Goal: Check status: Check status

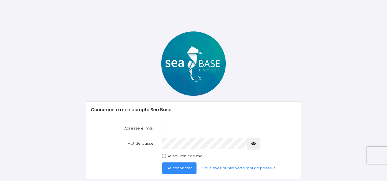
type input "[EMAIL_ADDRESS][DOMAIN_NAME]"
click at [256, 144] on icon "button" at bounding box center [253, 144] width 5 height 0
click at [153, 143] on div "Mot de passe" at bounding box center [194, 143] width 214 height 11
click at [191, 169] on span "Se connecter" at bounding box center [179, 168] width 25 height 5
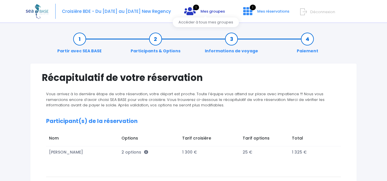
click at [213, 11] on span "Mes groupes" at bounding box center [213, 11] width 24 height 5
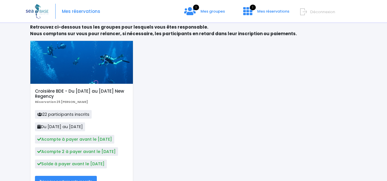
scroll to position [62, 0]
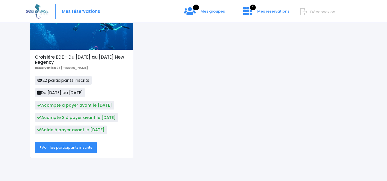
click at [74, 146] on link "Voir les participants inscrits" at bounding box center [66, 147] width 62 height 11
